Goal: Information Seeking & Learning: Check status

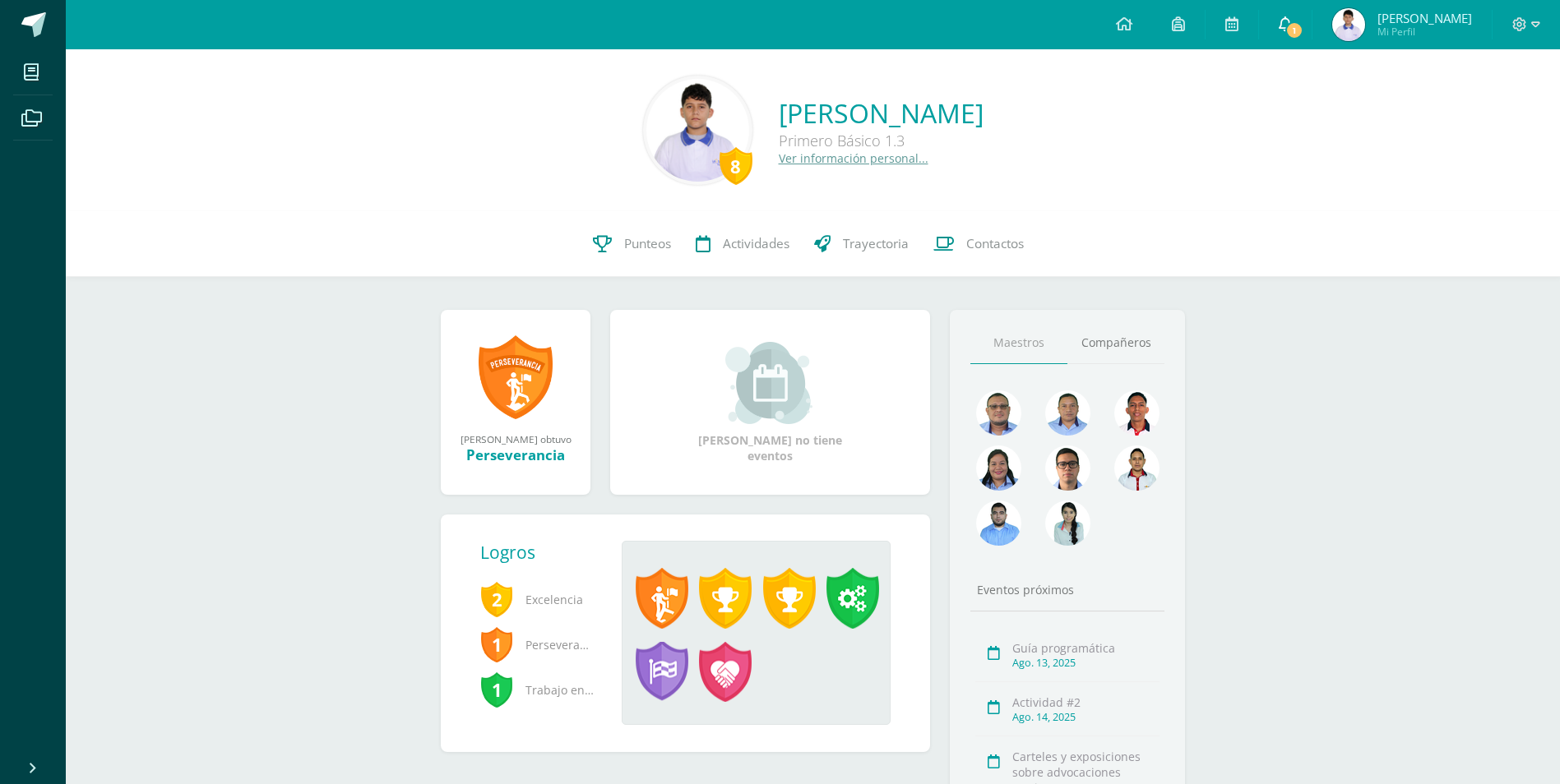
click at [1304, 31] on span "1" at bounding box center [1294, 30] width 18 height 18
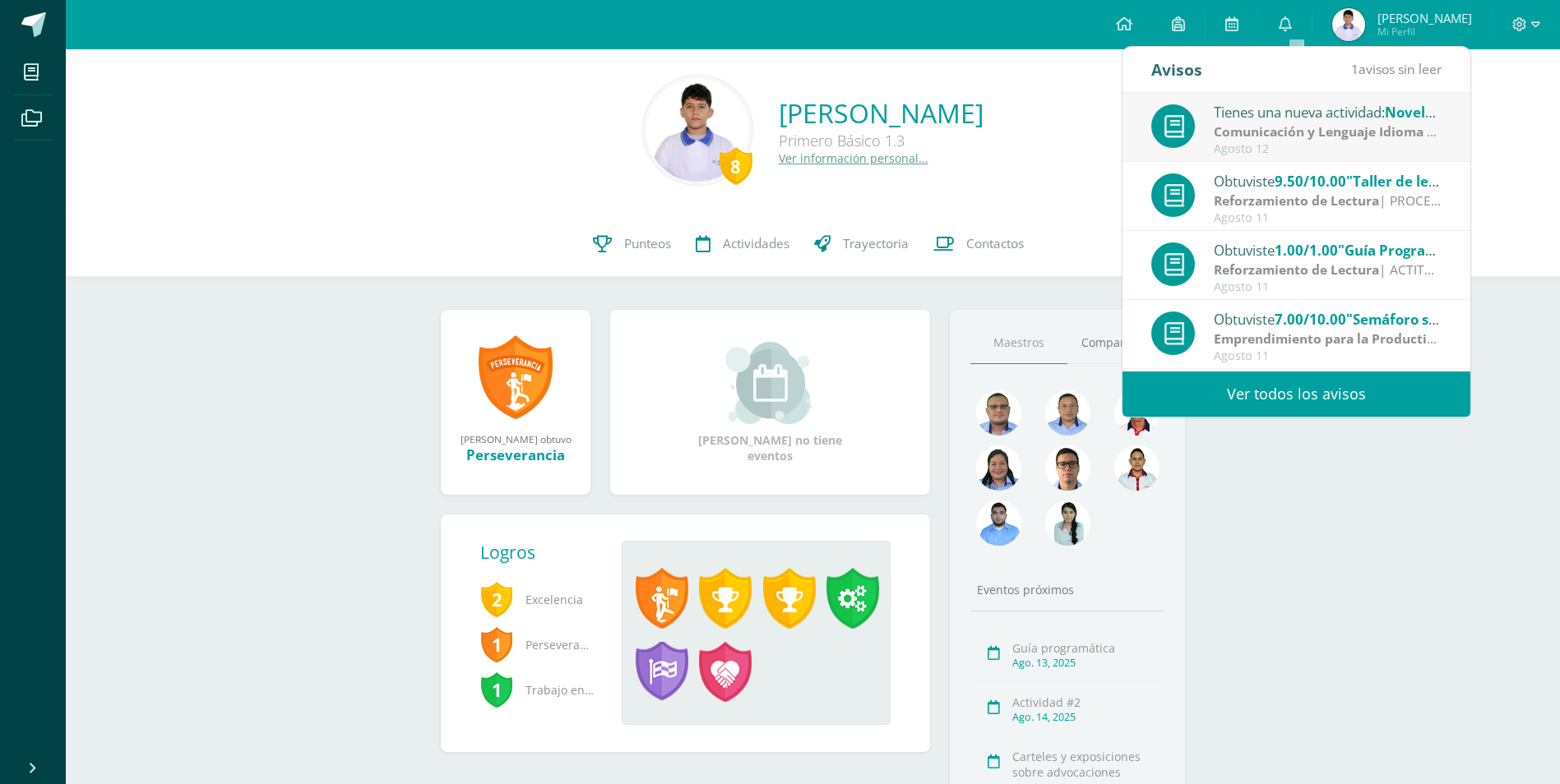
click at [1314, 121] on div "Tienes una nueva actividad: Novela Gráfica" at bounding box center [1329, 112] width 229 height 21
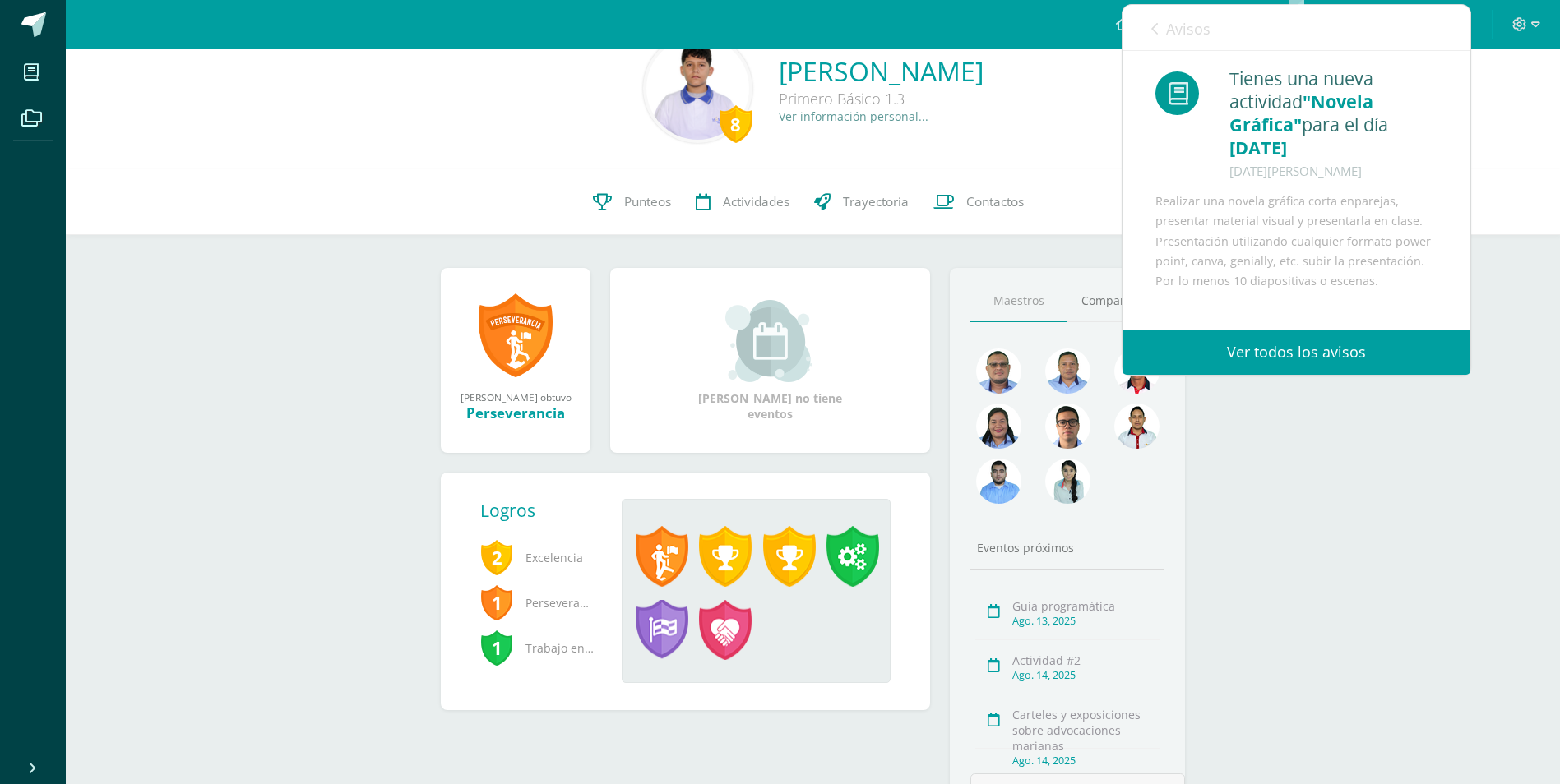
scroll to position [82, 0]
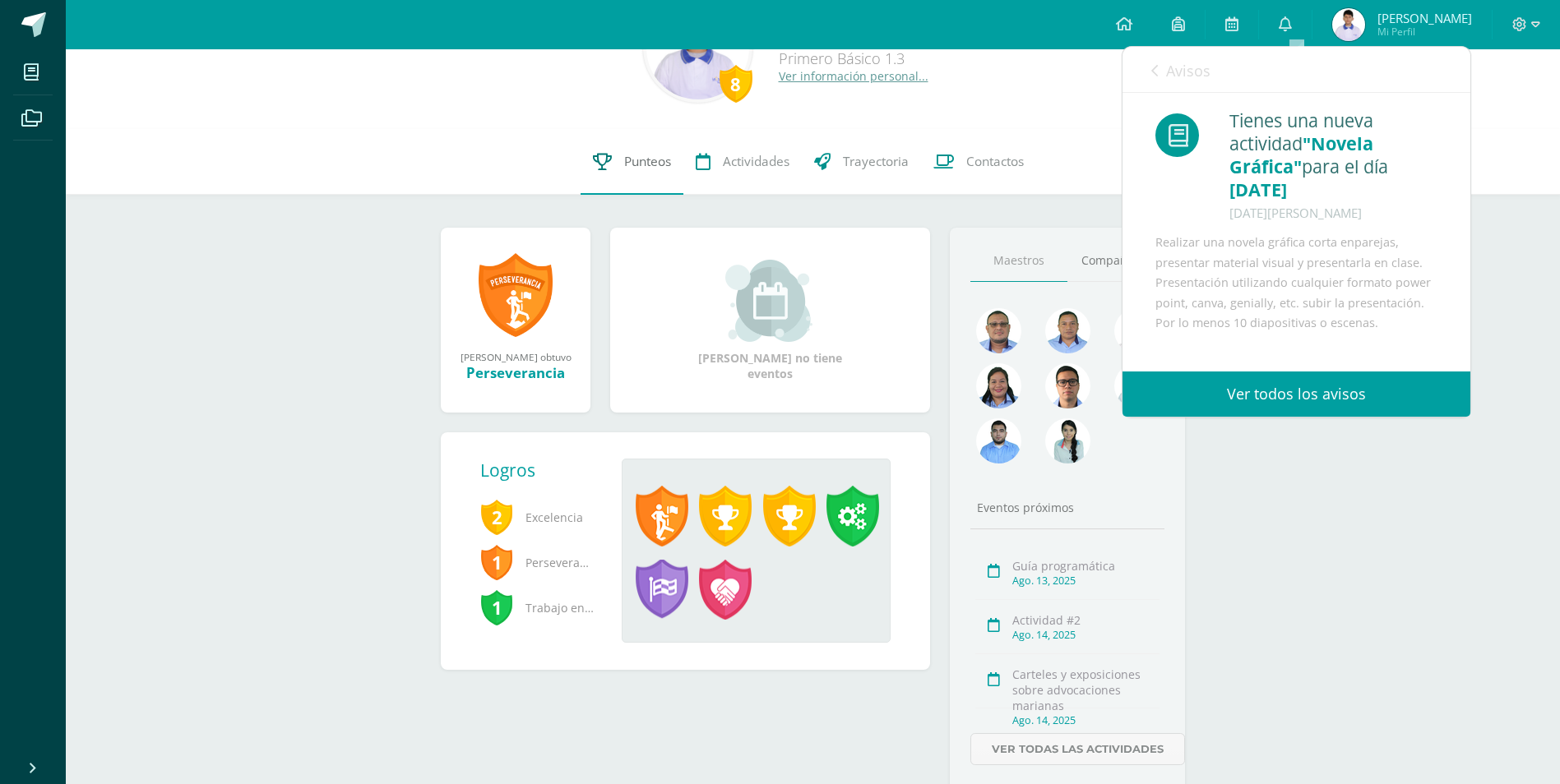
click at [667, 167] on span "Punteos" at bounding box center [648, 162] width 47 height 17
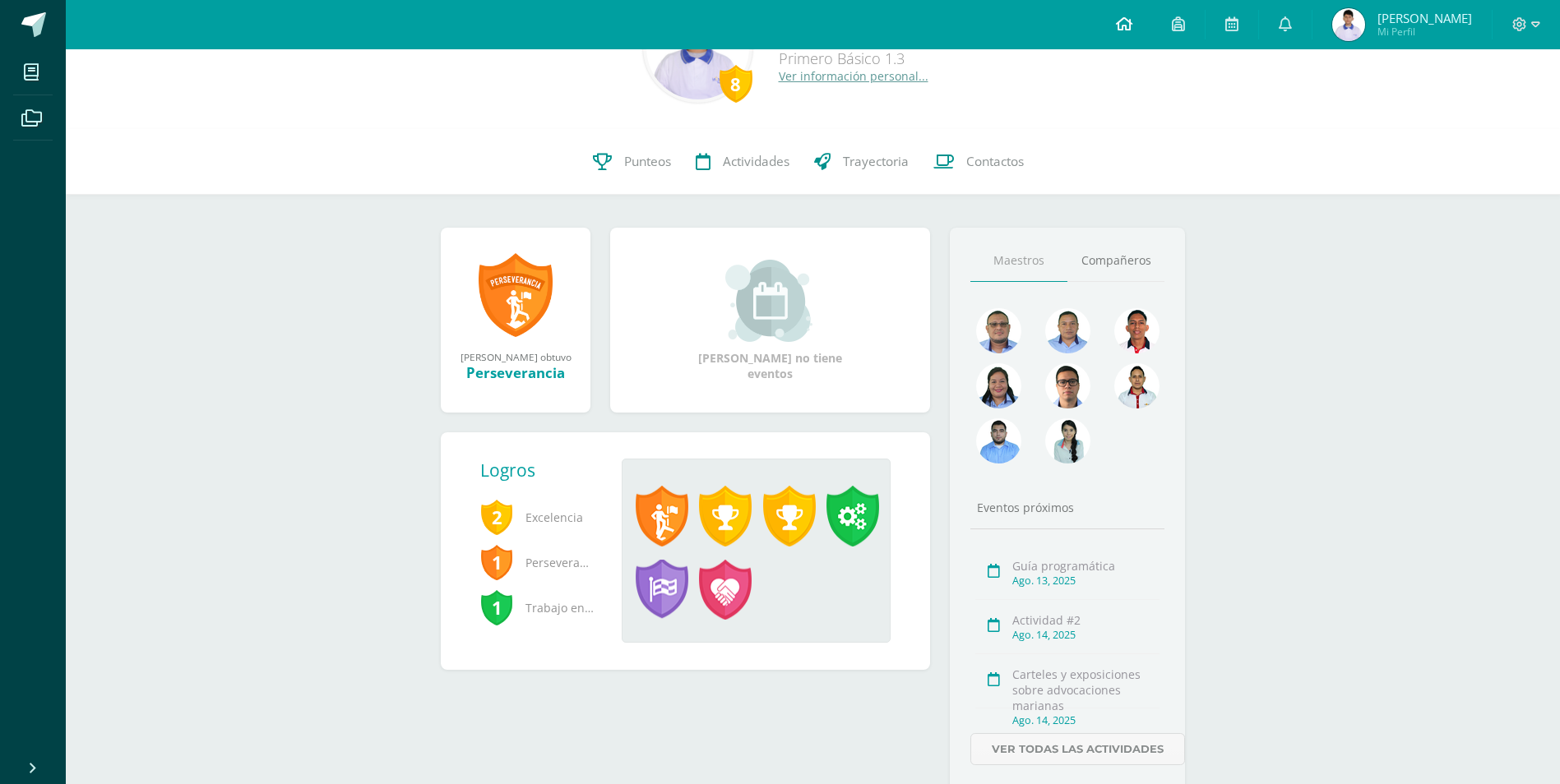
click at [1133, 30] on icon at bounding box center [1124, 24] width 17 height 15
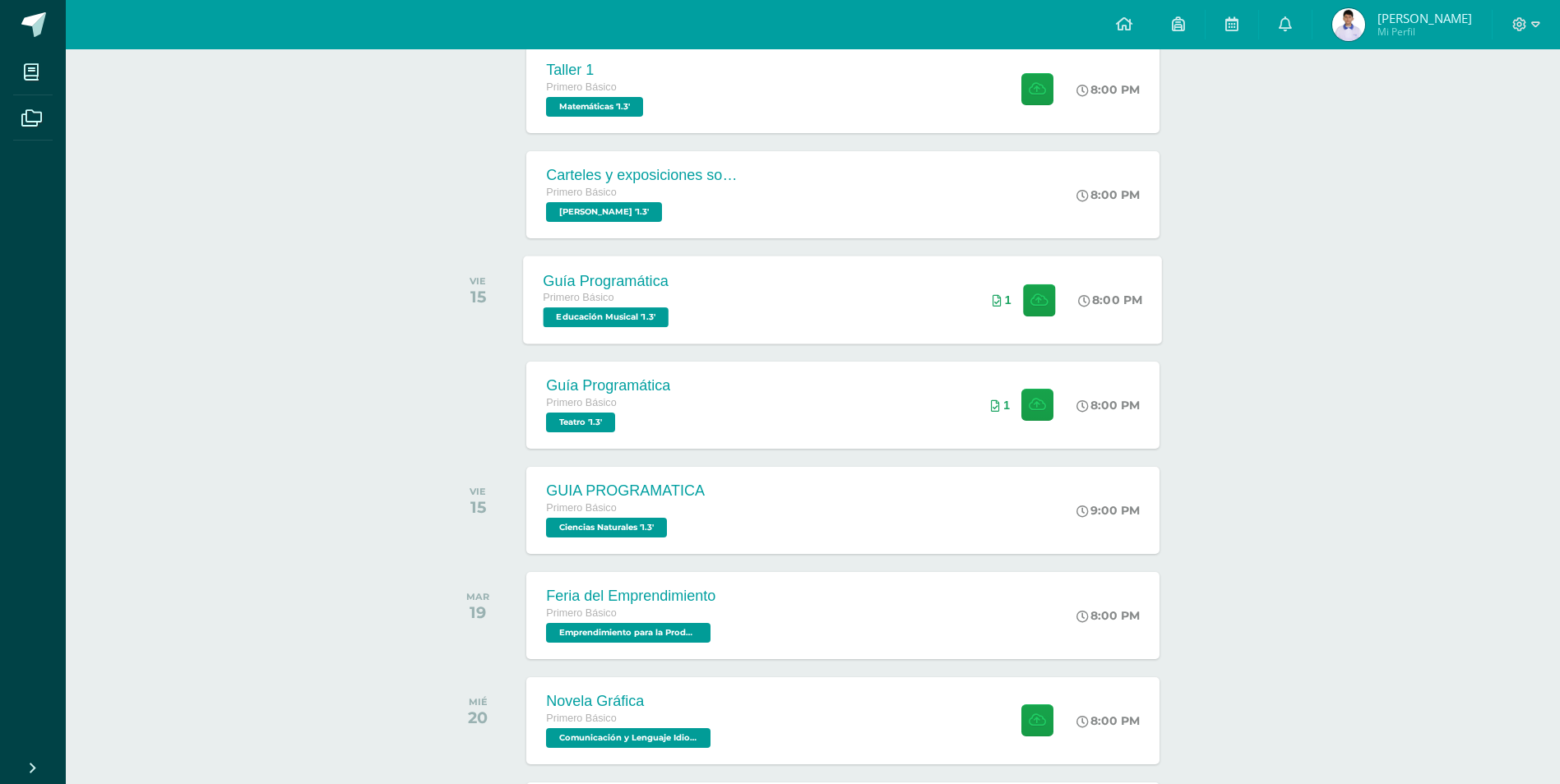
scroll to position [411, 0]
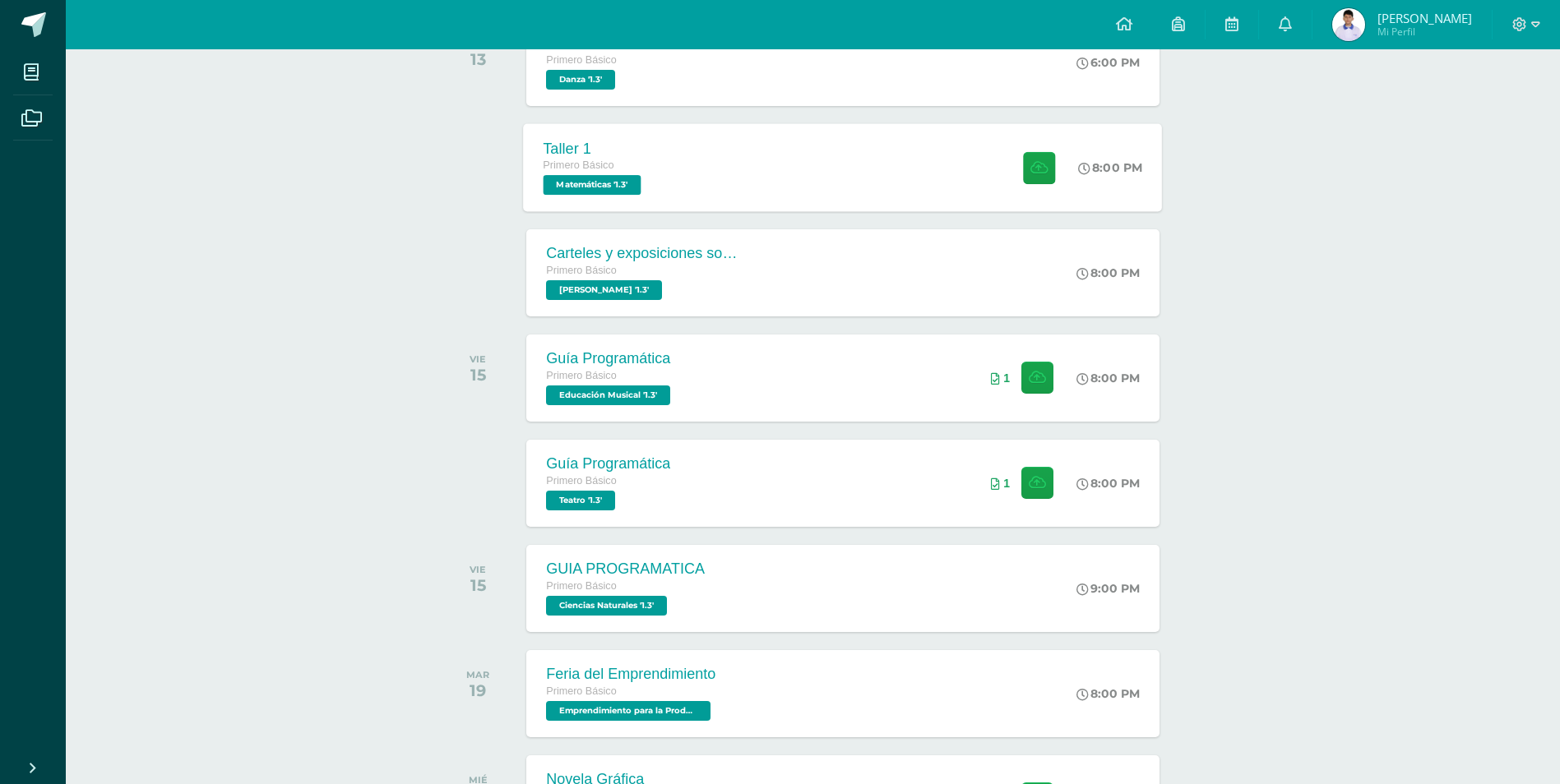
click at [818, 196] on div "Taller 1 Primero Básico Matemáticas '1.3' 8:00 PM Taller 1 Matemáticas" at bounding box center [844, 167] width 639 height 88
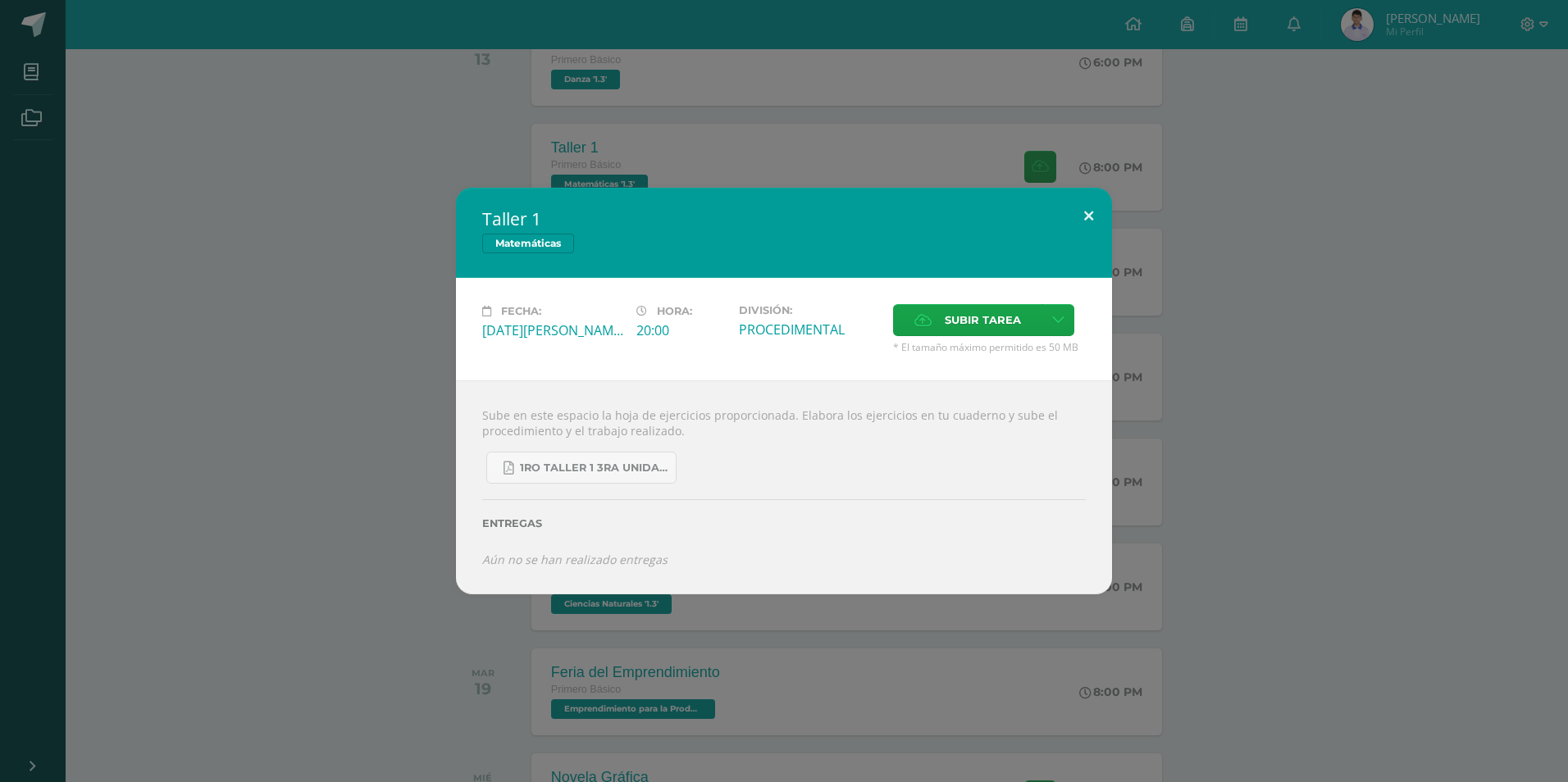
click at [1098, 204] on button at bounding box center [1089, 216] width 47 height 56
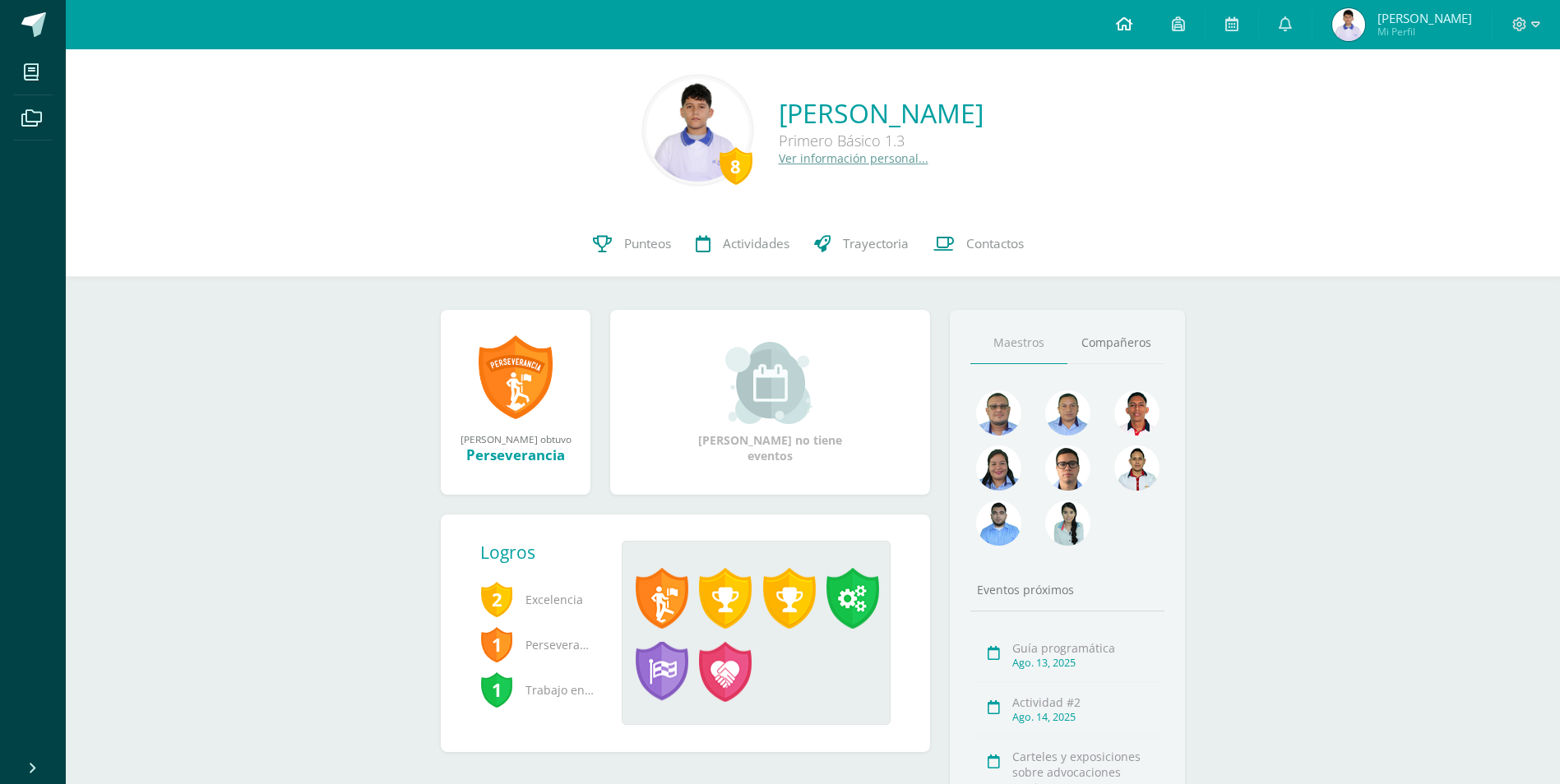
click at [1140, 15] on link at bounding box center [1124, 24] width 56 height 49
click at [1133, 16] on span at bounding box center [1124, 24] width 17 height 18
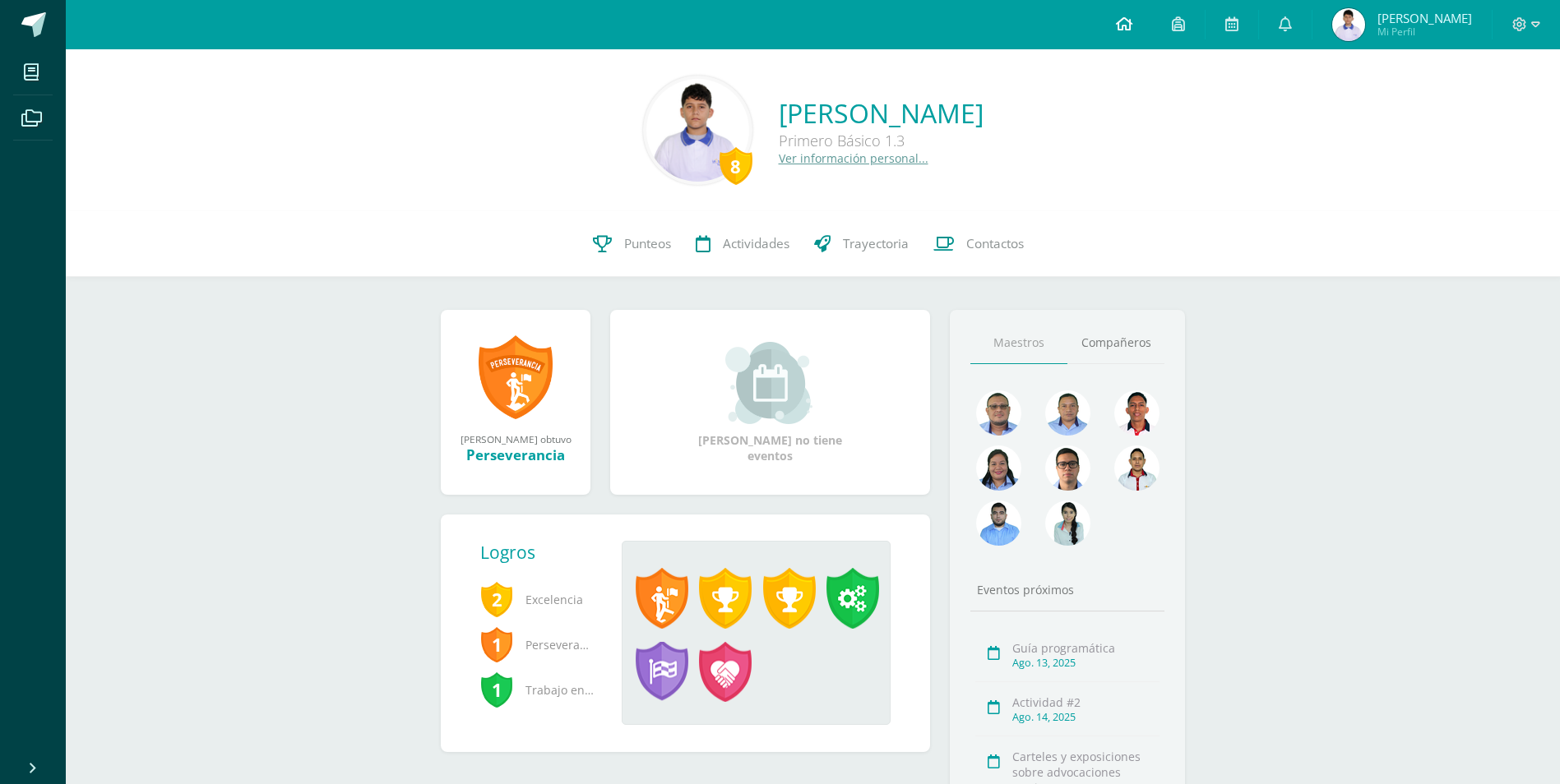
click at [1133, 16] on span at bounding box center [1124, 24] width 17 height 18
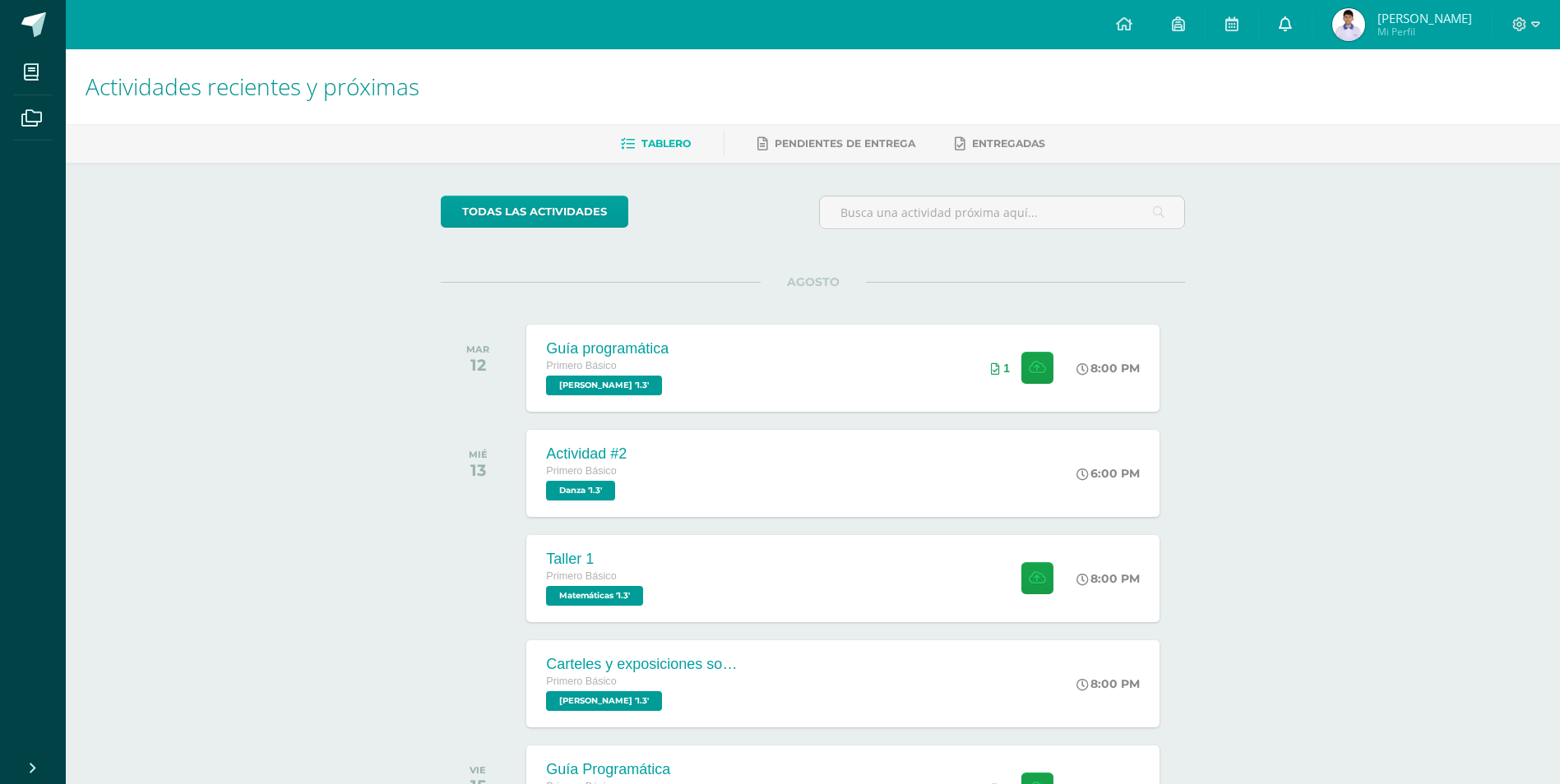
click at [1281, 21] on link at bounding box center [1286, 24] width 52 height 49
click at [1283, 22] on link at bounding box center [1286, 24] width 52 height 49
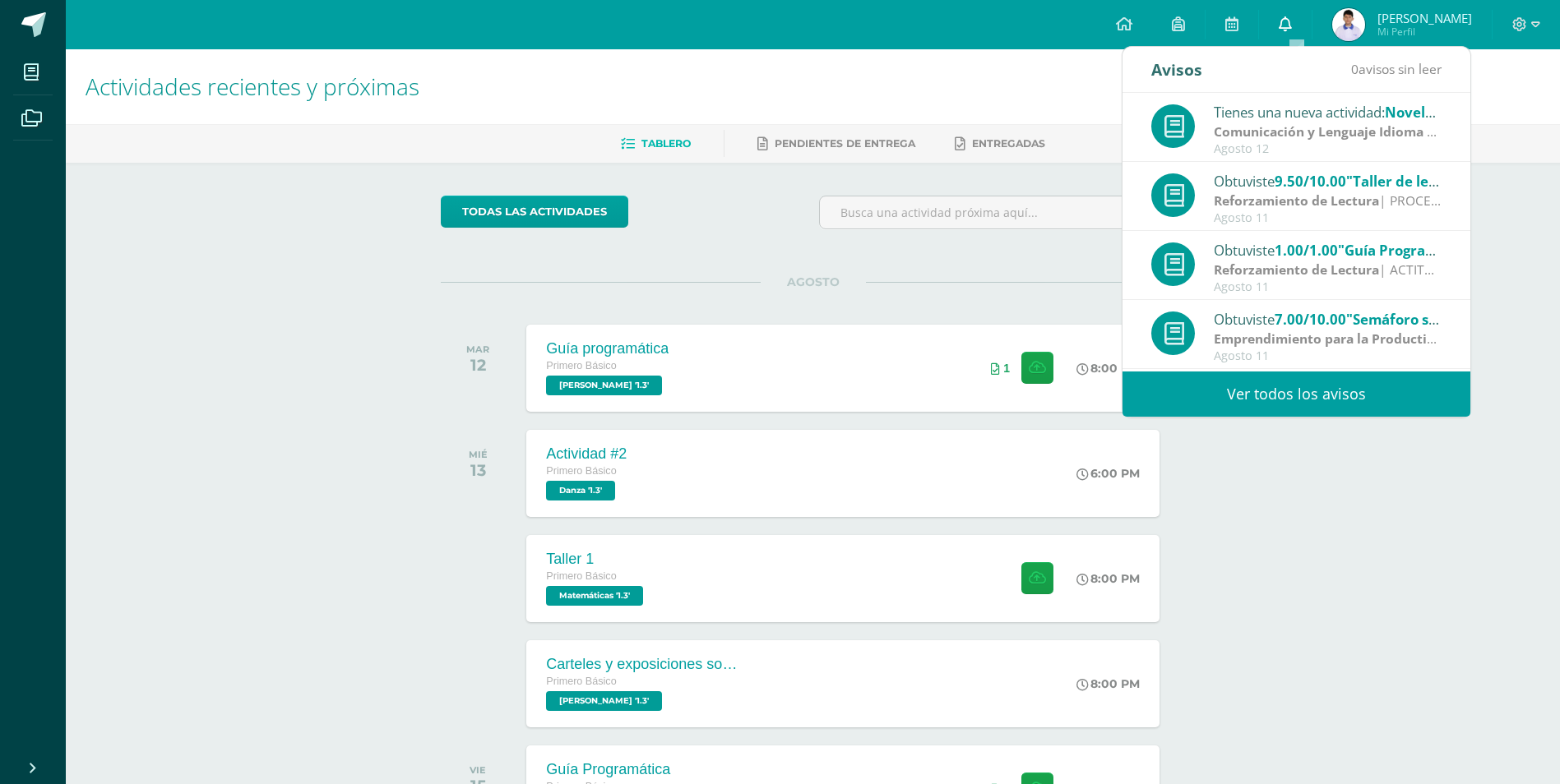
click at [1283, 22] on link at bounding box center [1286, 24] width 52 height 49
click at [1280, 122] on strong "Comunicación y Lenguaje Idioma Español" at bounding box center [1345, 131] width 263 height 18
